Goal: Information Seeking & Learning: Learn about a topic

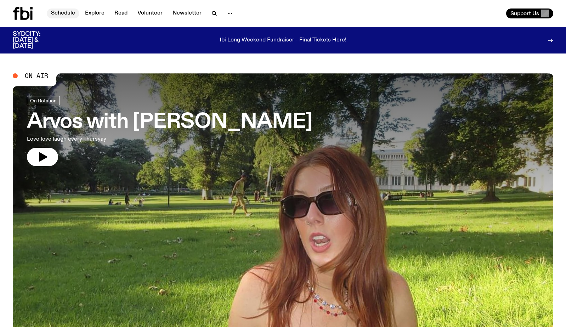
click at [69, 9] on link "Schedule" at bounding box center [63, 13] width 33 height 10
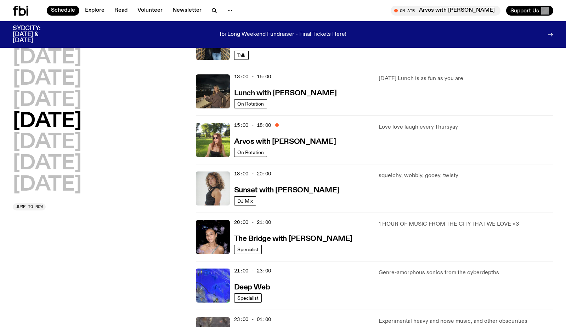
scroll to position [263, 0]
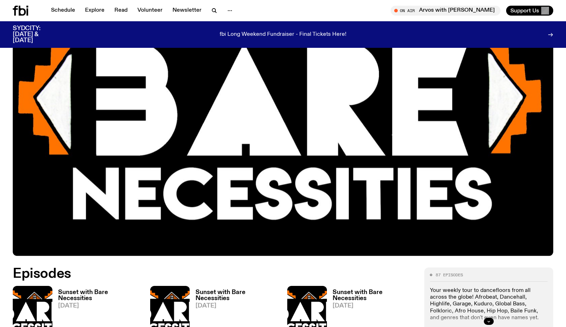
scroll to position [311, 0]
